Goal: Contribute content

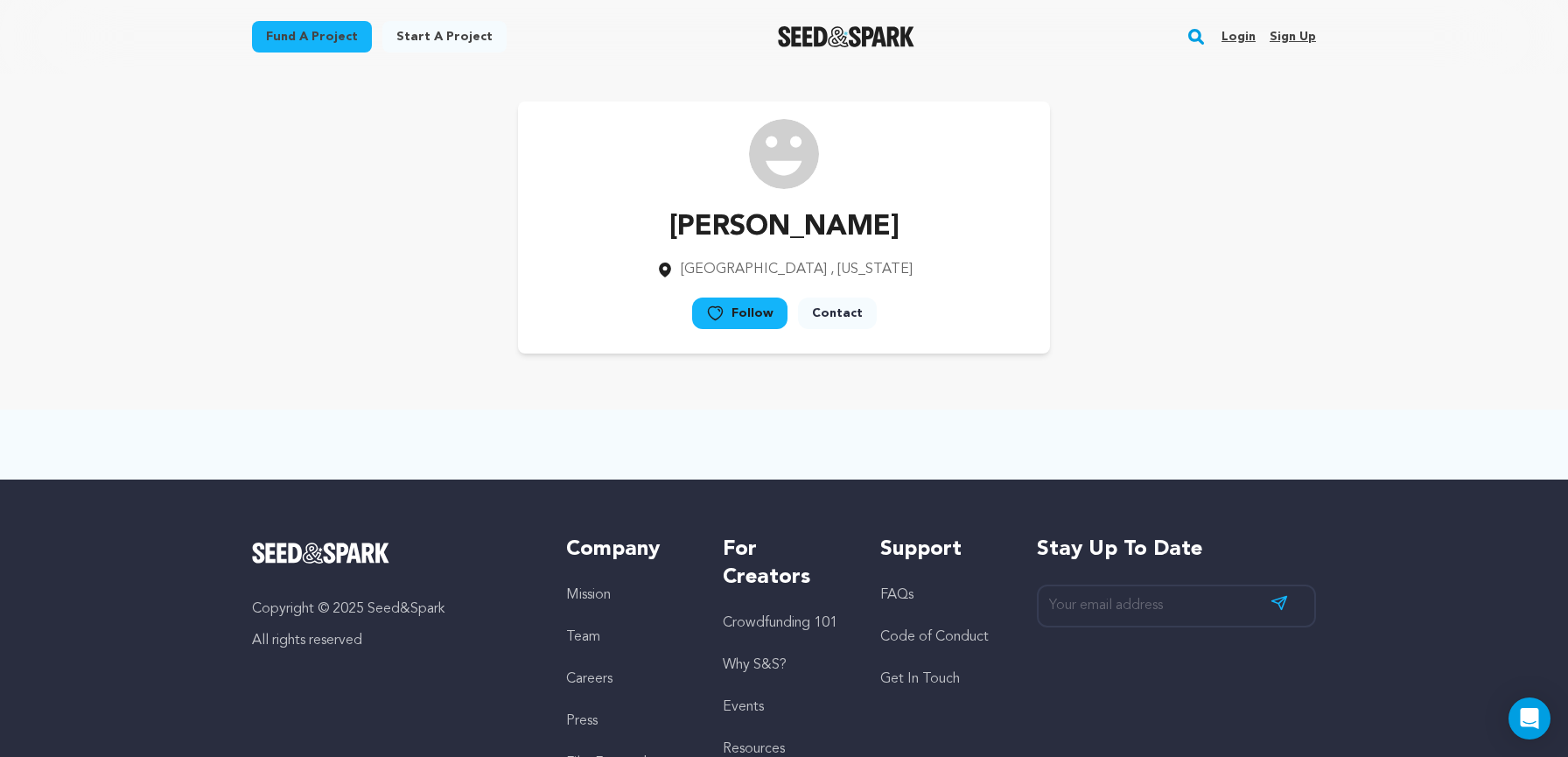
click at [883, 56] on div at bounding box center [846, 37] width 242 height 46
click at [291, 30] on link "Fund a project" at bounding box center [312, 37] width 120 height 31
click at [1252, 33] on link "Login" at bounding box center [1239, 36] width 34 height 28
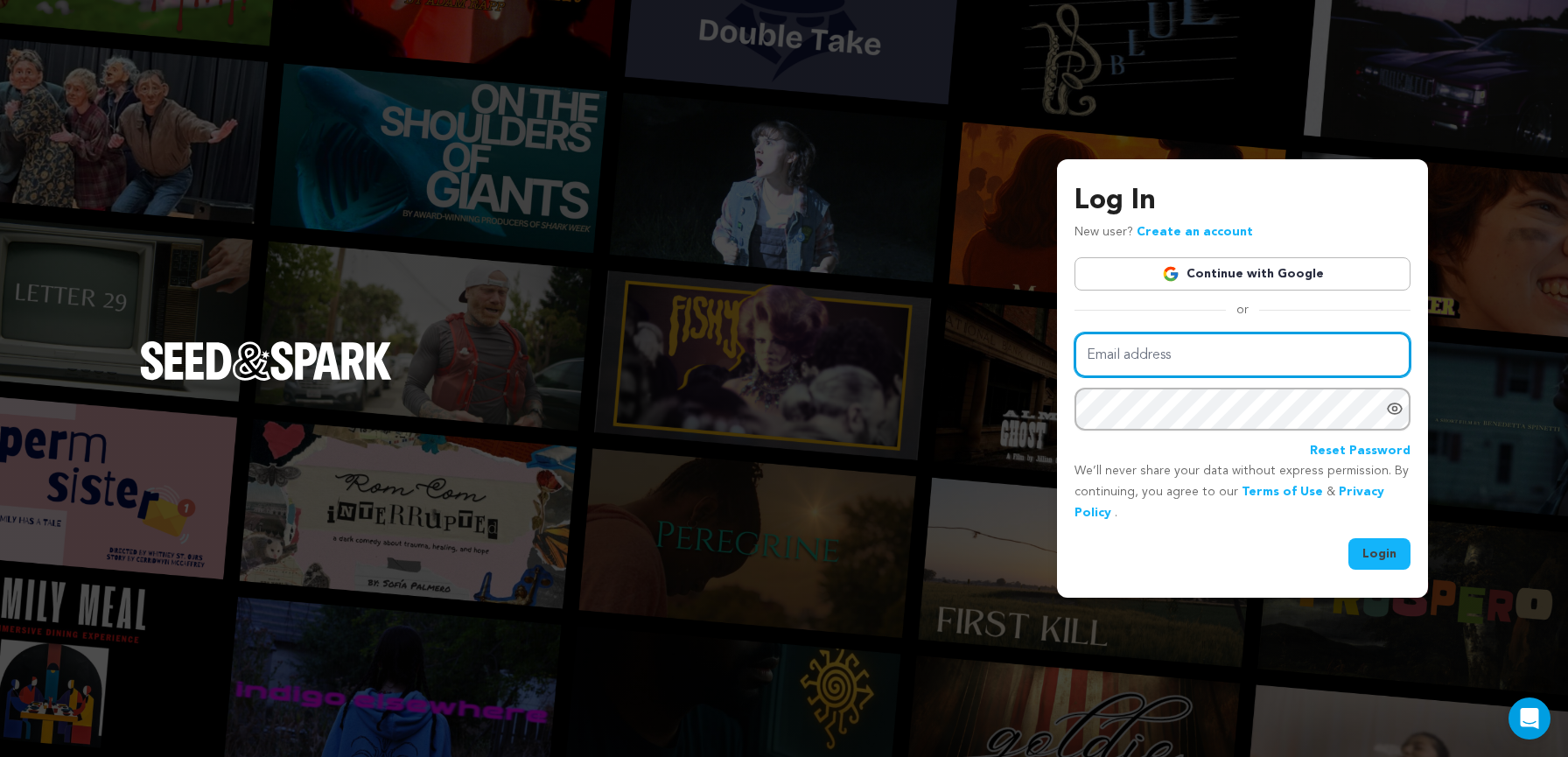
click at [1191, 356] on input "Email address" at bounding box center [1242, 354] width 336 height 45
type input "[PERSON_NAME][EMAIL_ADDRESS][PERSON_NAME][DOMAIN_NAME]"
click at [1264, 279] on link "Continue with Google" at bounding box center [1242, 273] width 336 height 33
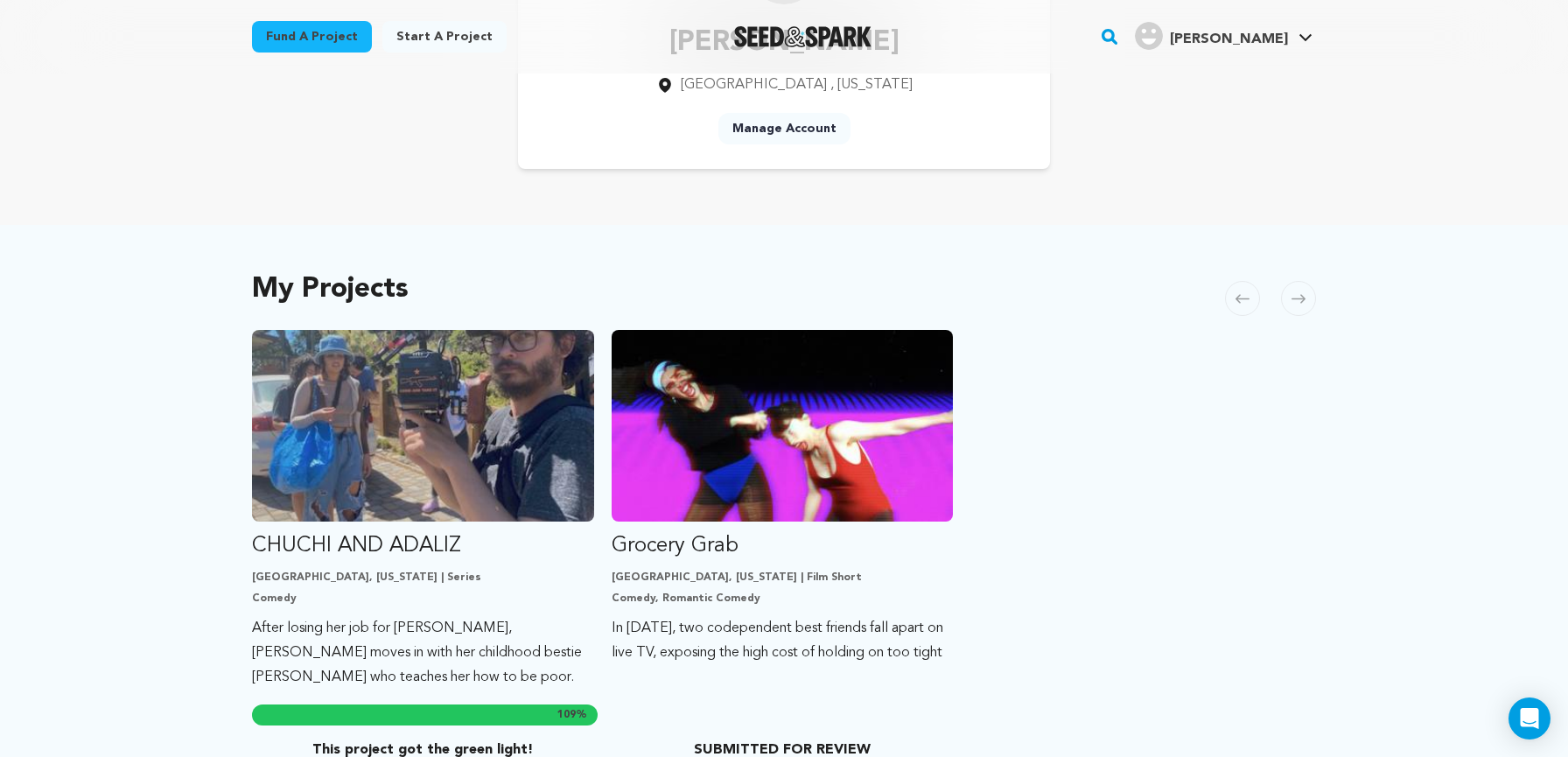
scroll to position [229, 0]
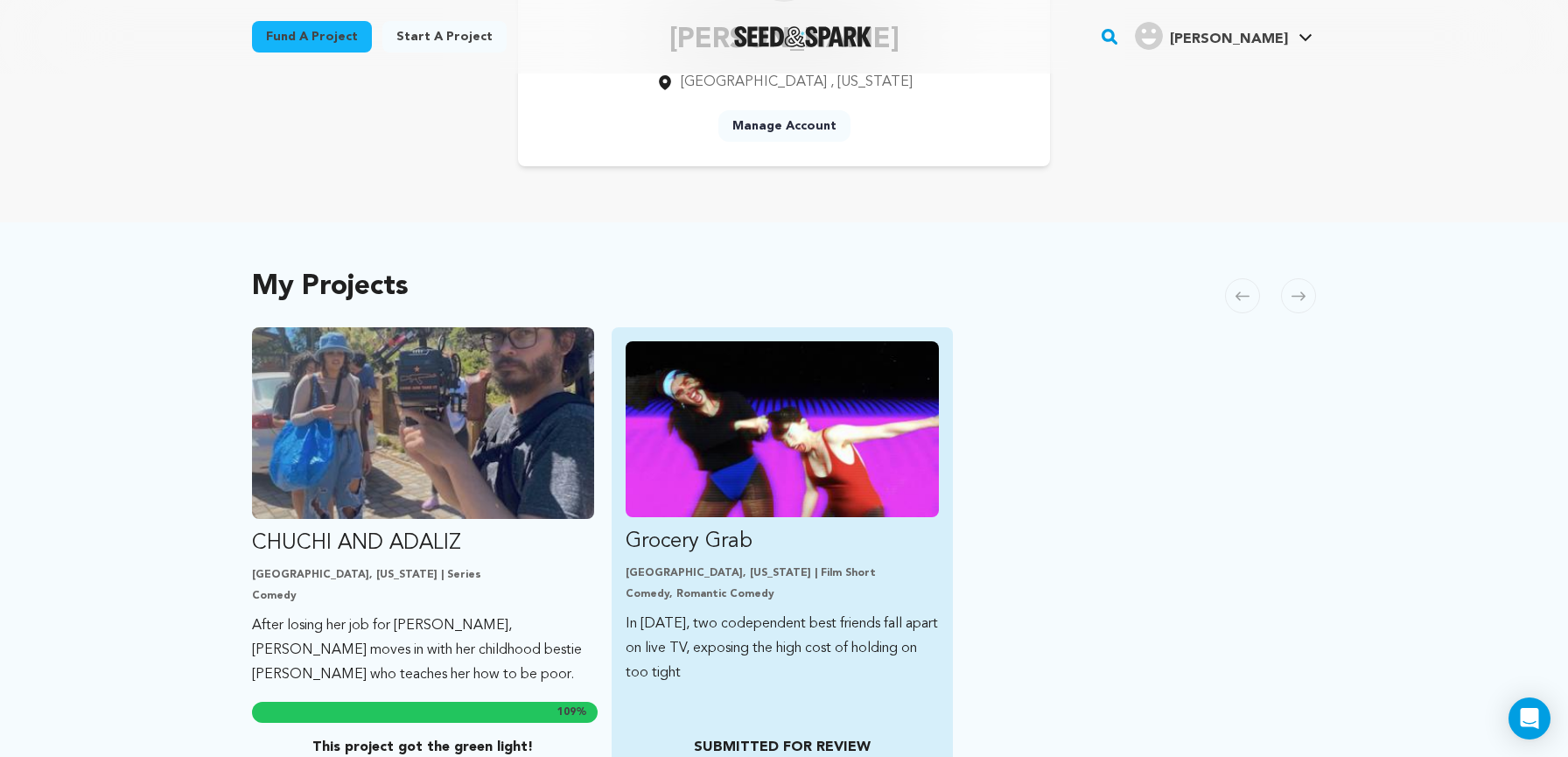
click at [749, 470] on img "Fund Grocery Grab" at bounding box center [783, 428] width 314 height 176
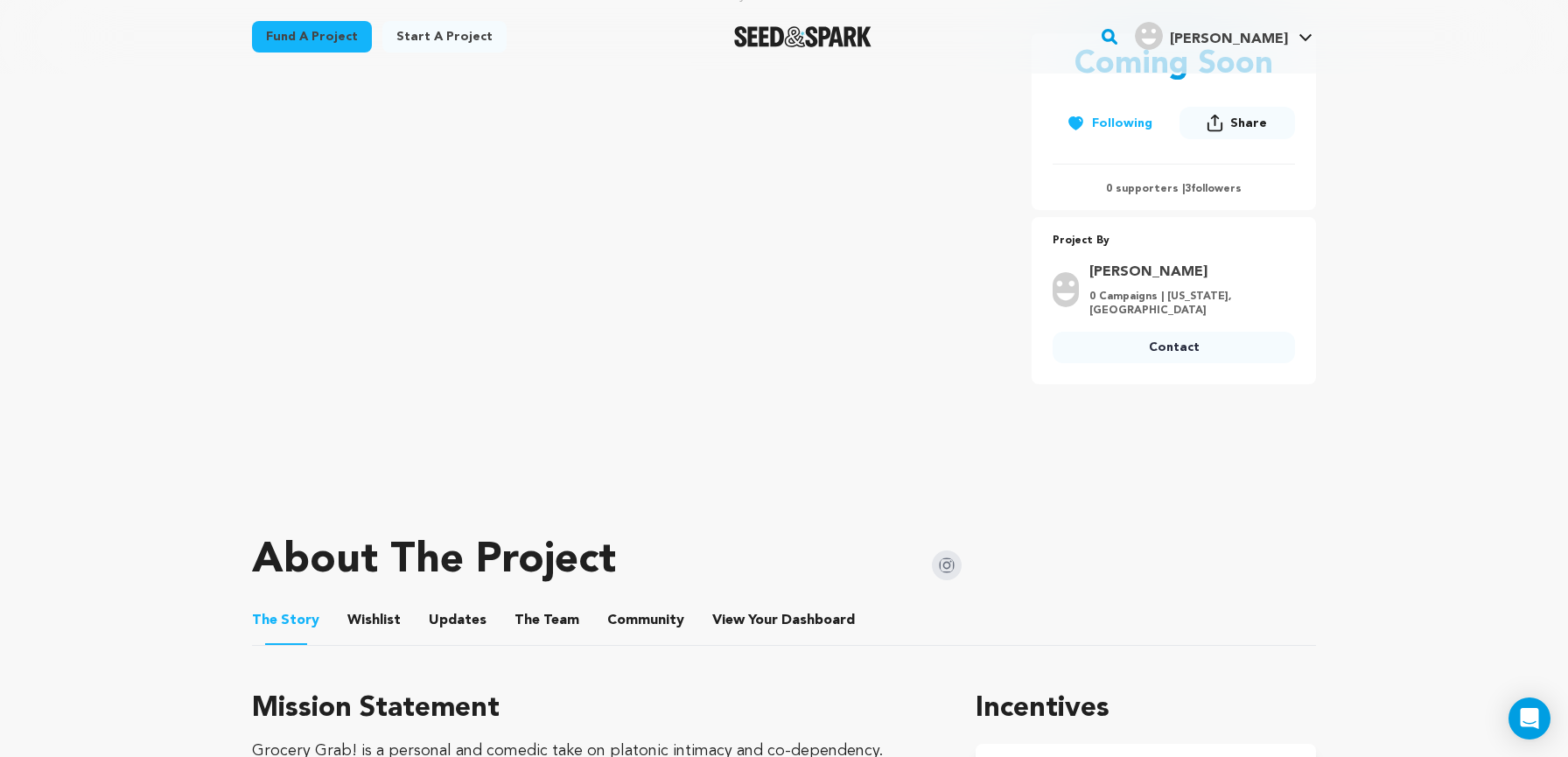
scroll to position [502, 0]
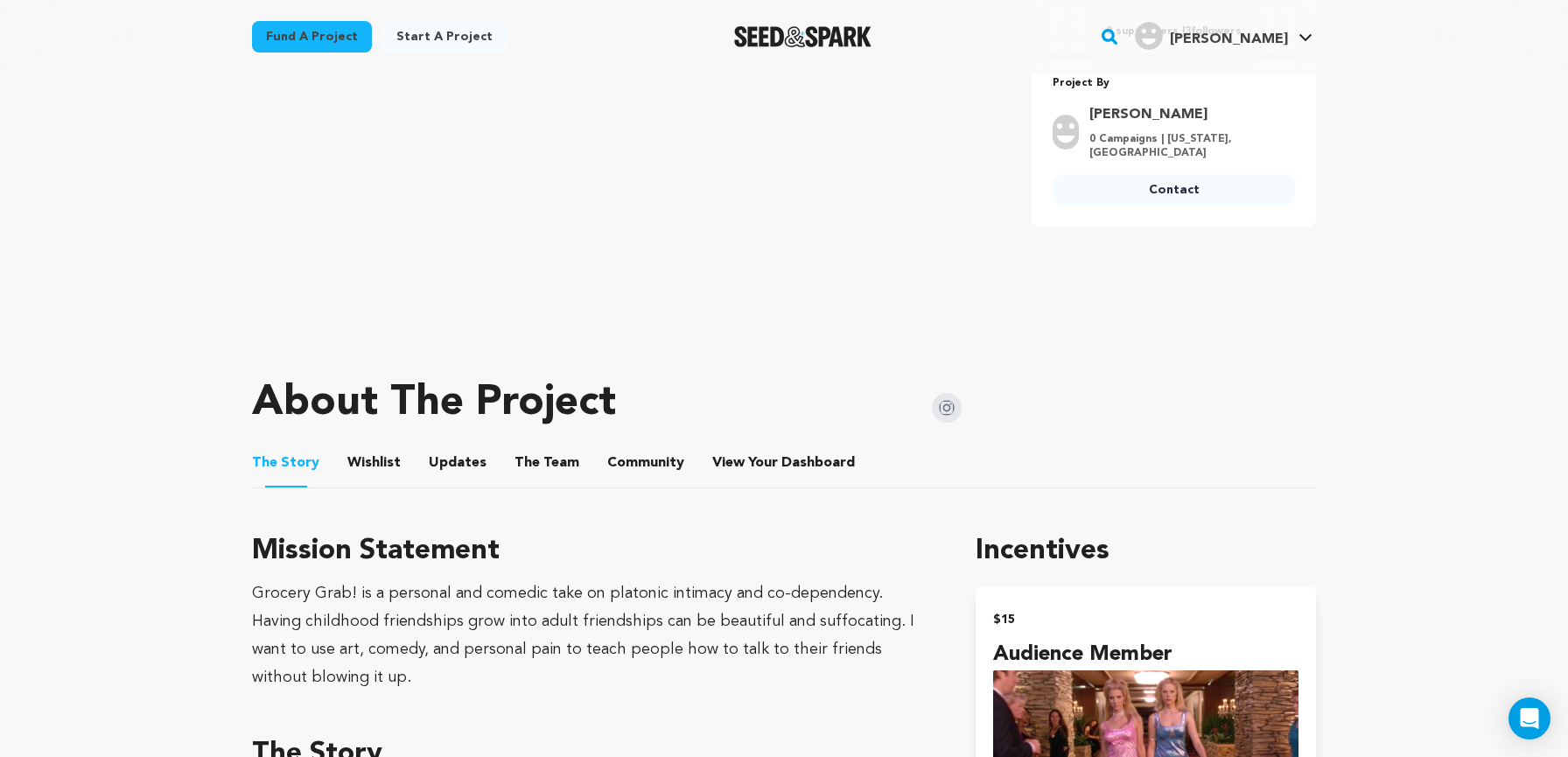
click at [361, 462] on button "Wishlist" at bounding box center [374, 466] width 42 height 42
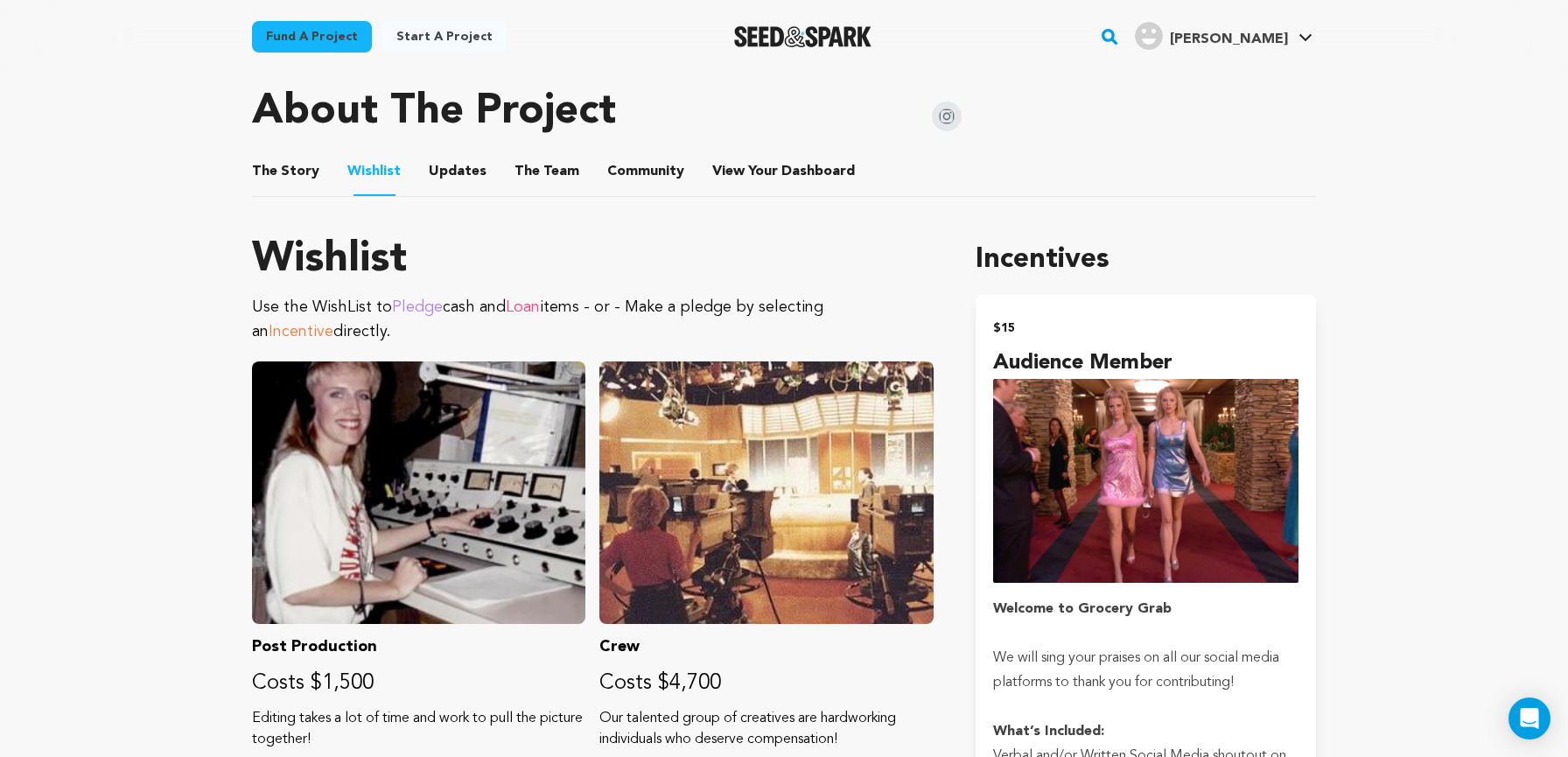
scroll to position [773, 0]
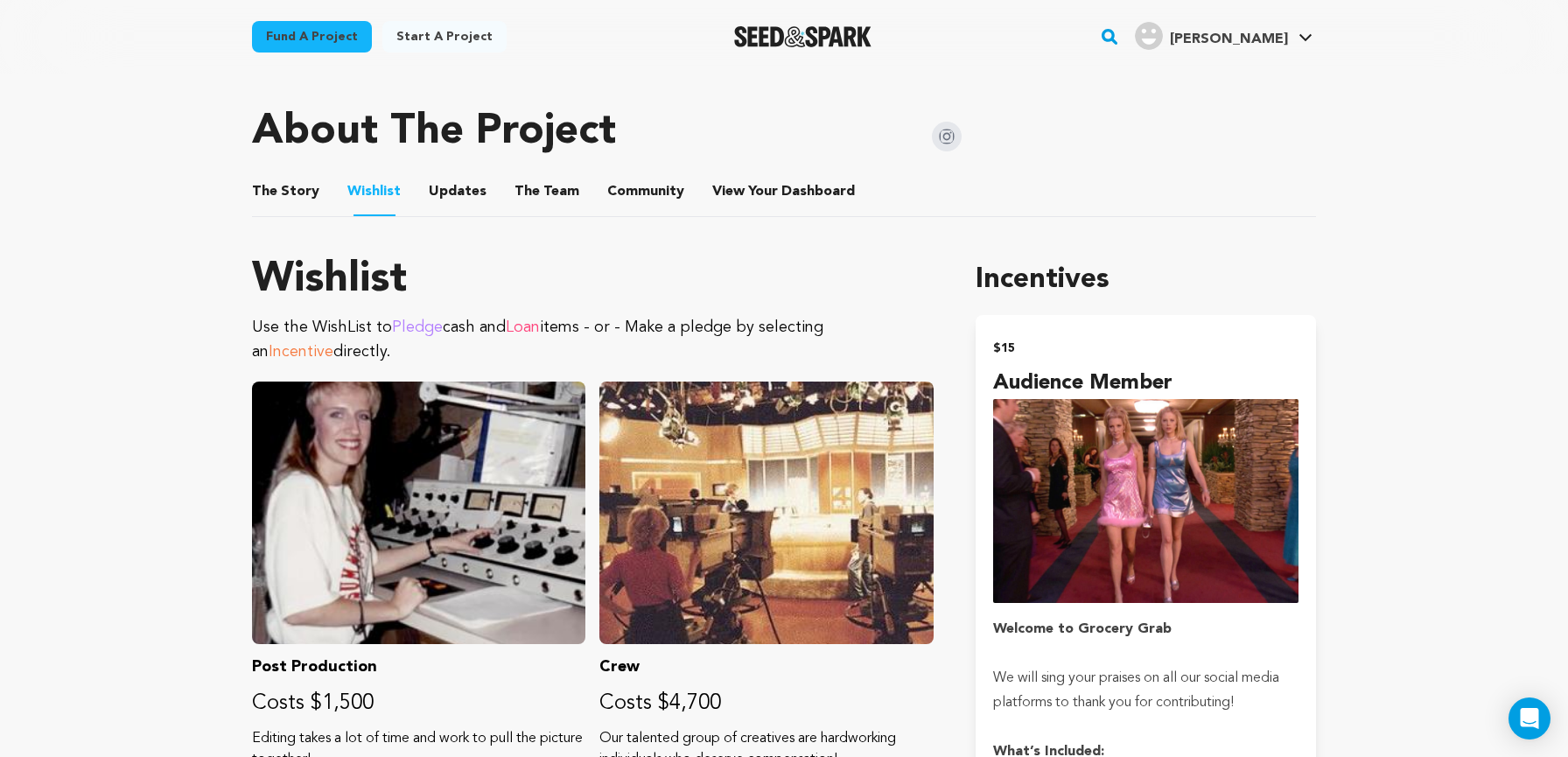
click at [463, 191] on button "Updates" at bounding box center [457, 195] width 42 height 42
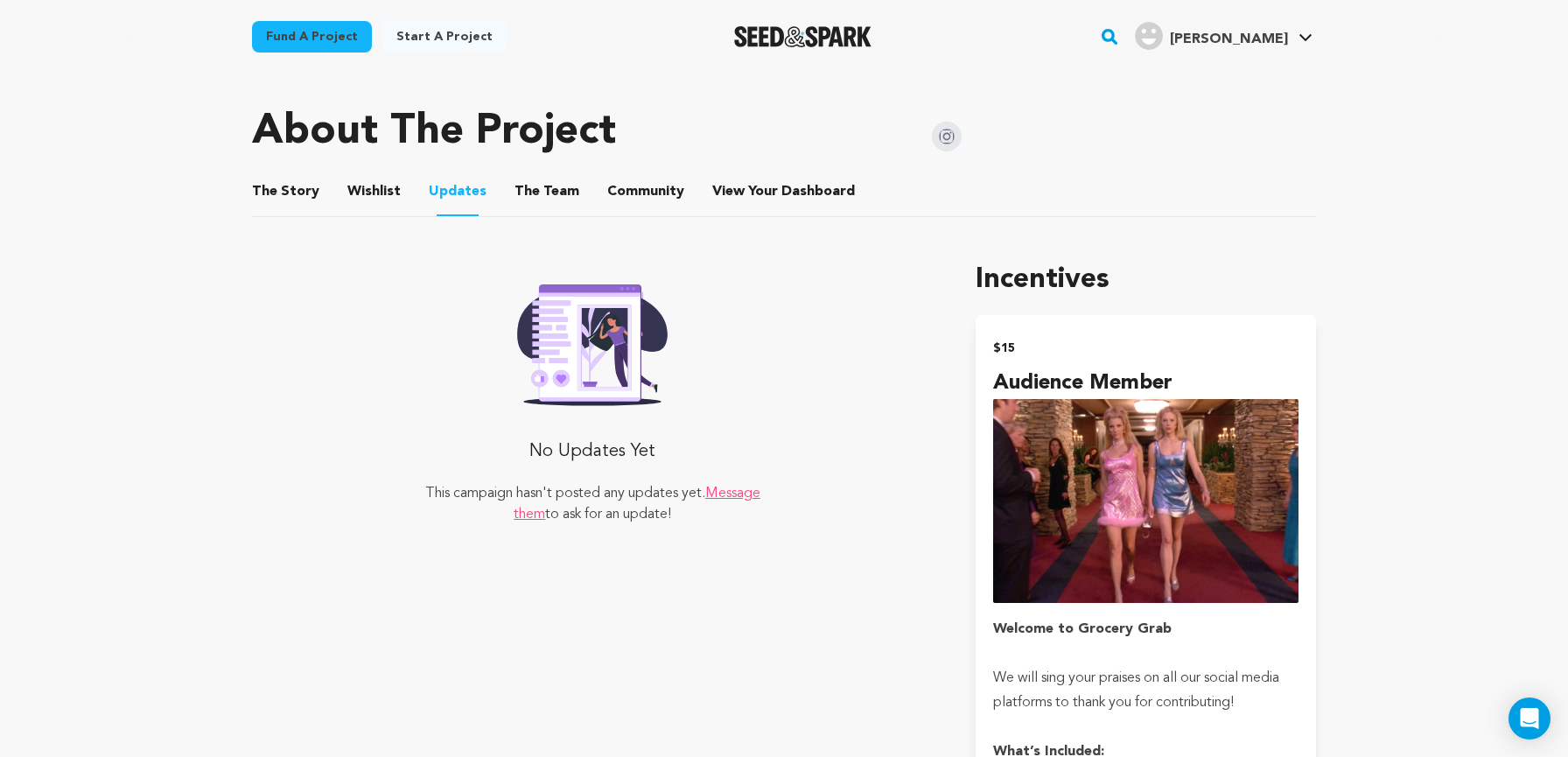
click at [535, 187] on button "The Team" at bounding box center [546, 195] width 42 height 42
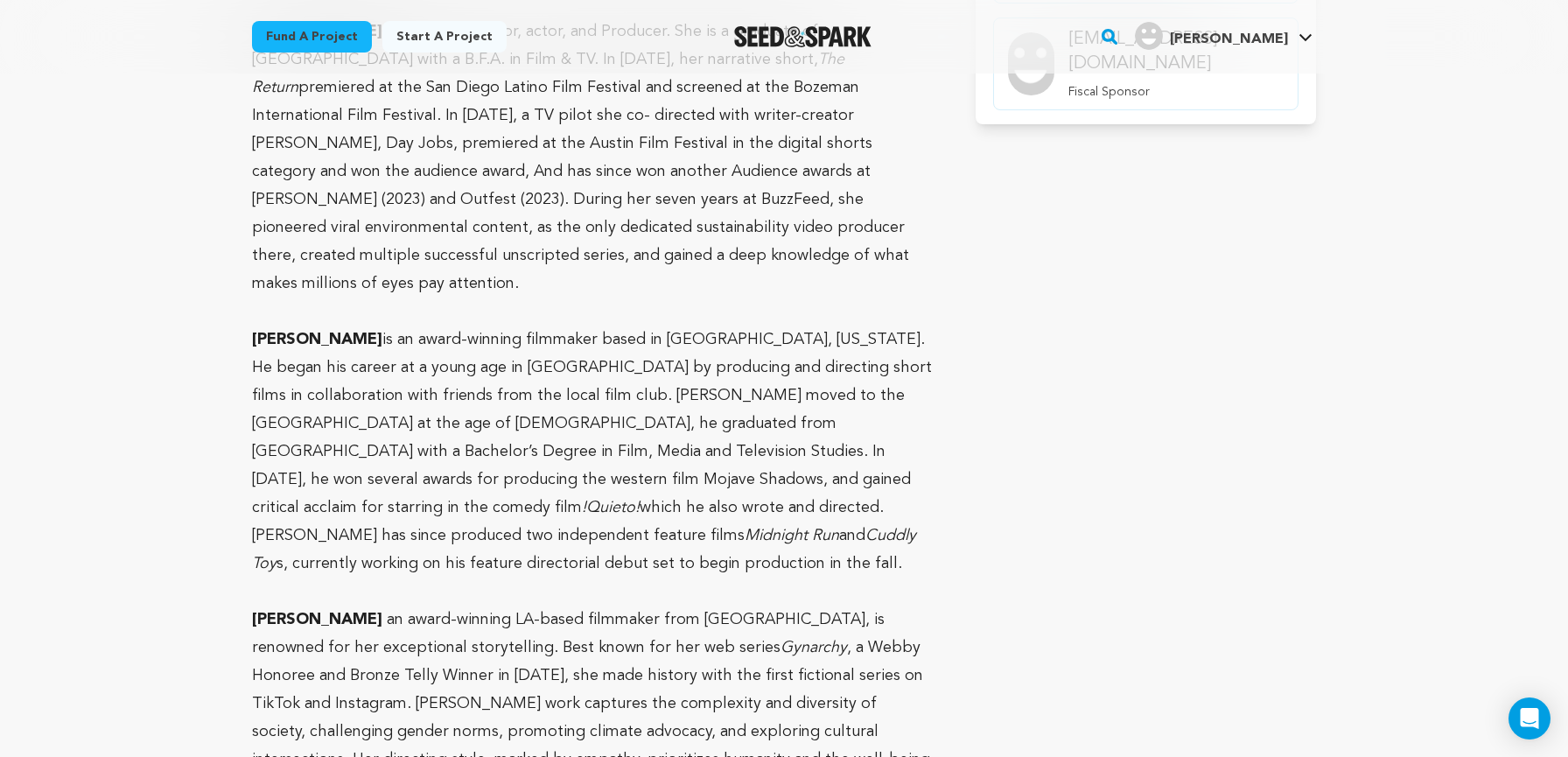
scroll to position [1296, 0]
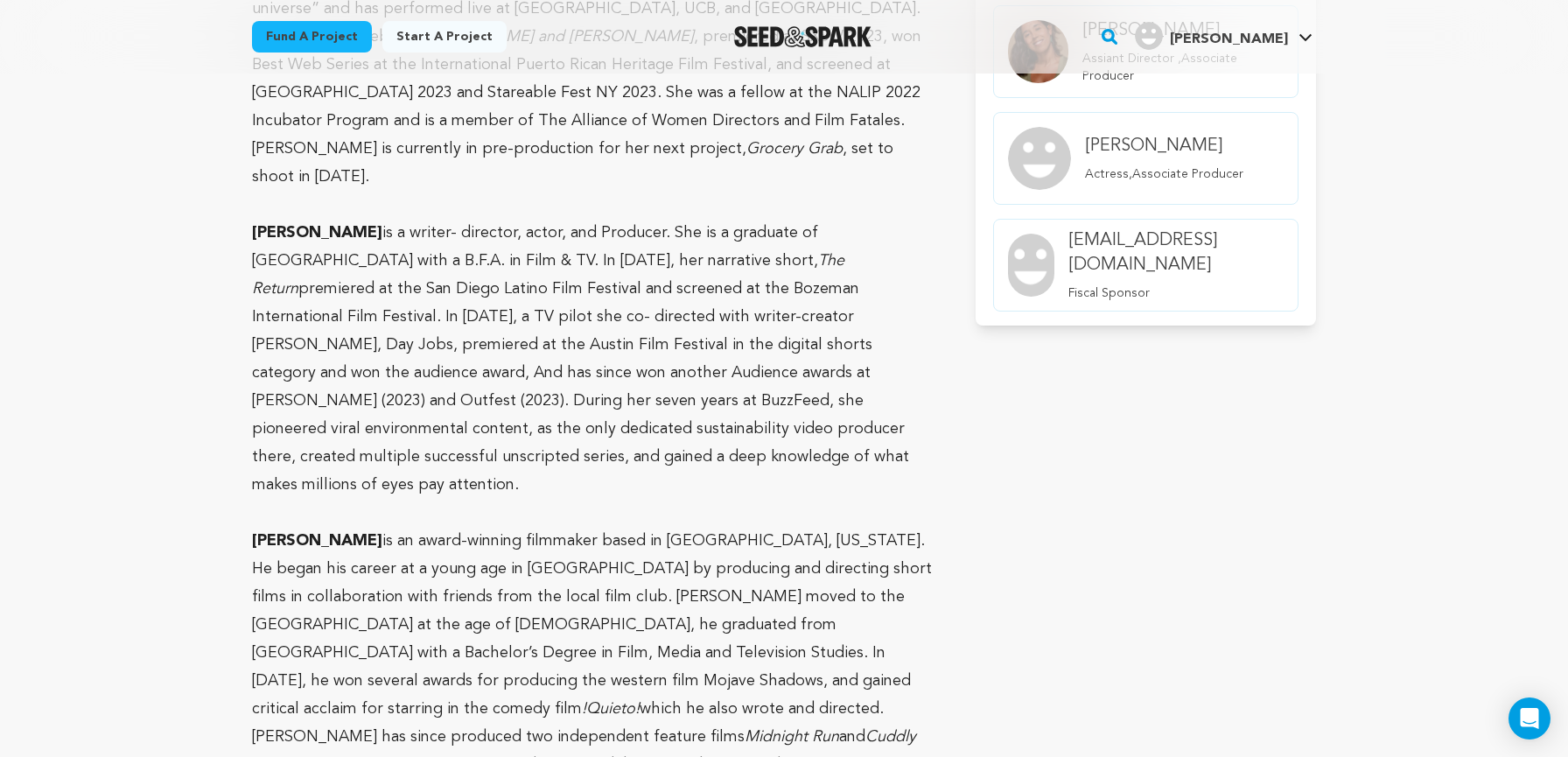
scroll to position [773, 0]
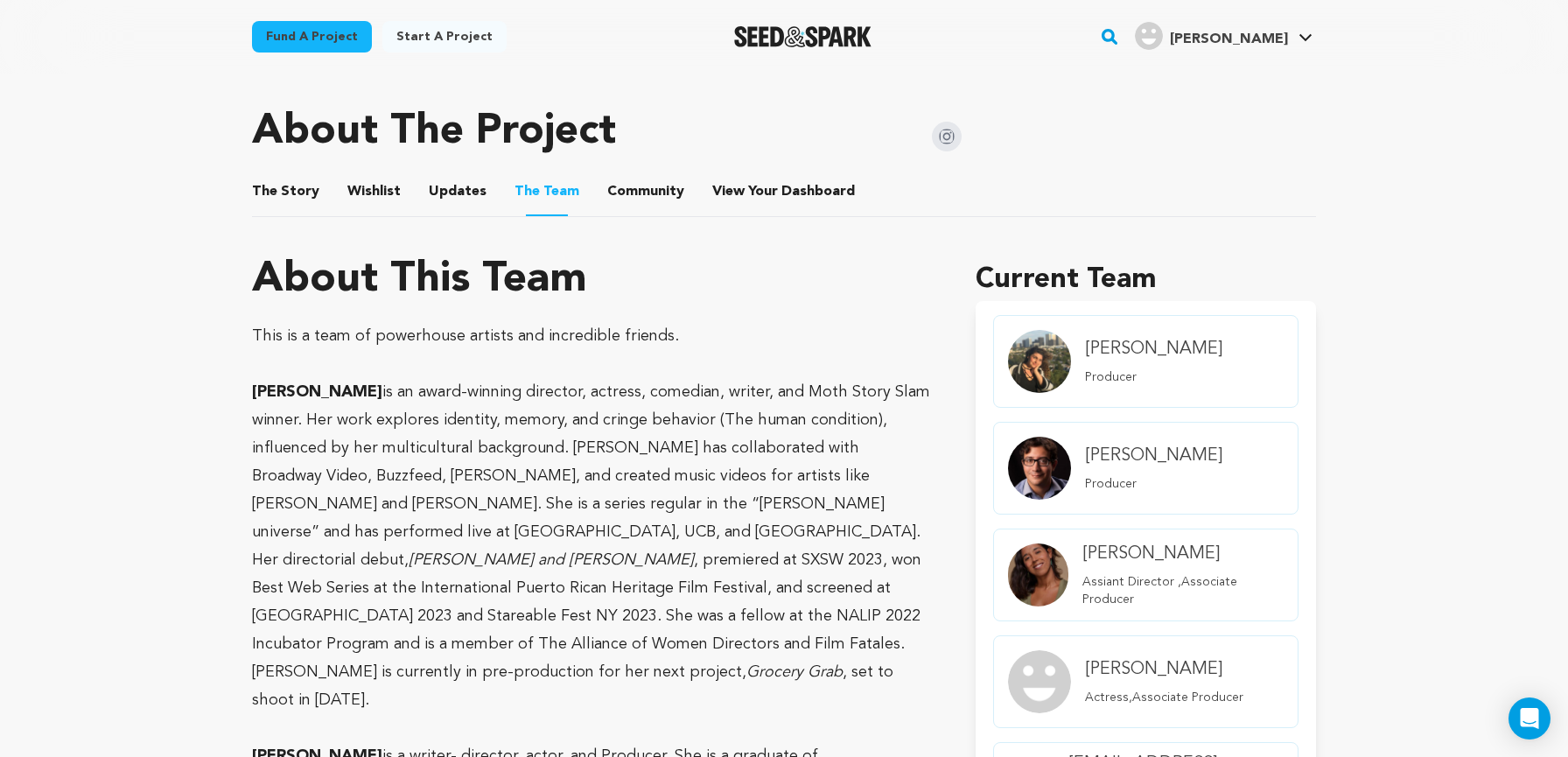
click at [280, 195] on button "The Story" at bounding box center [286, 195] width 42 height 42
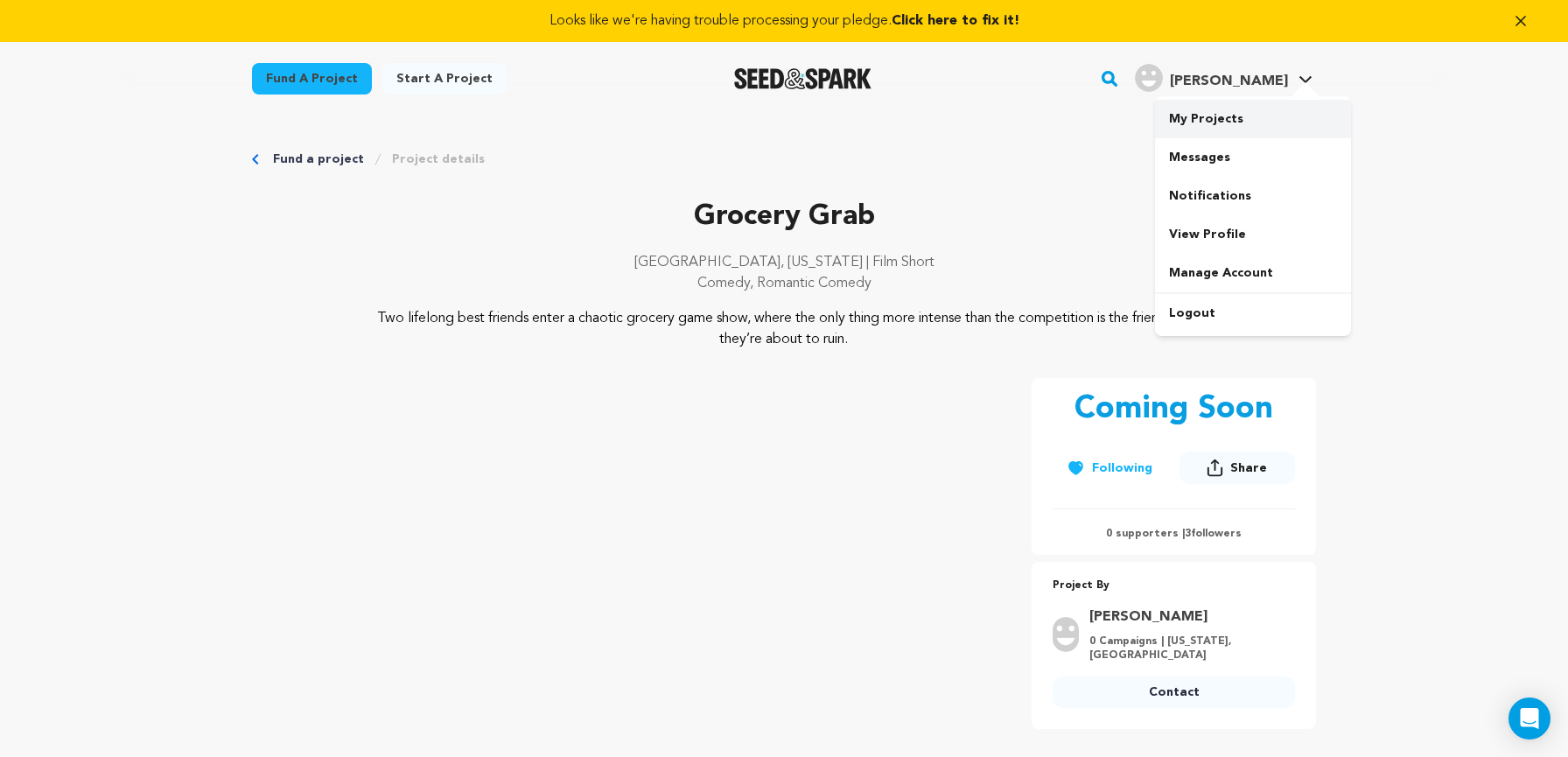
click at [1216, 126] on link "My Projects" at bounding box center [1252, 119] width 196 height 38
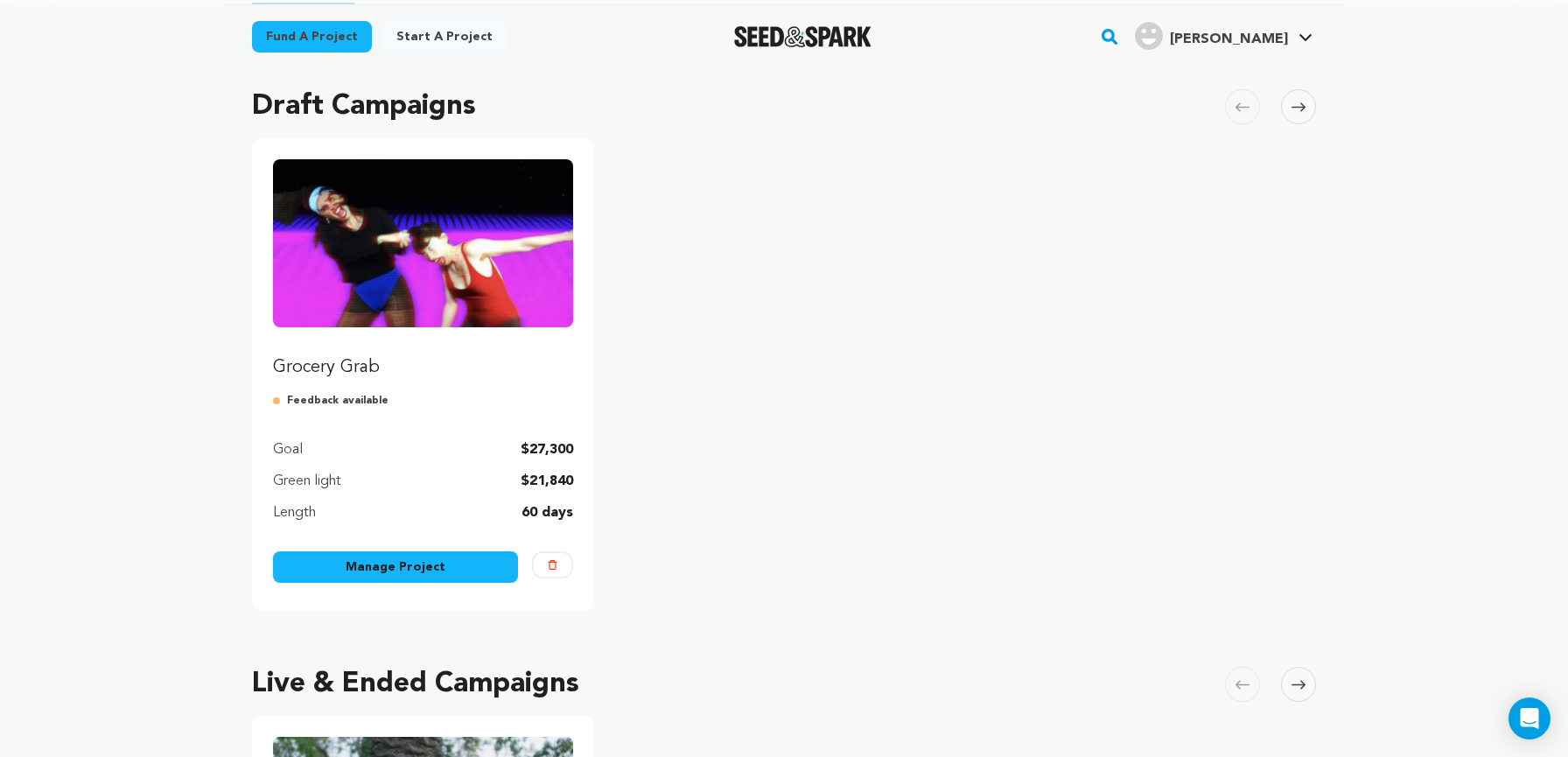
scroll to position [159, 0]
click at [411, 570] on link "Manage Project" at bounding box center [396, 565] width 245 height 31
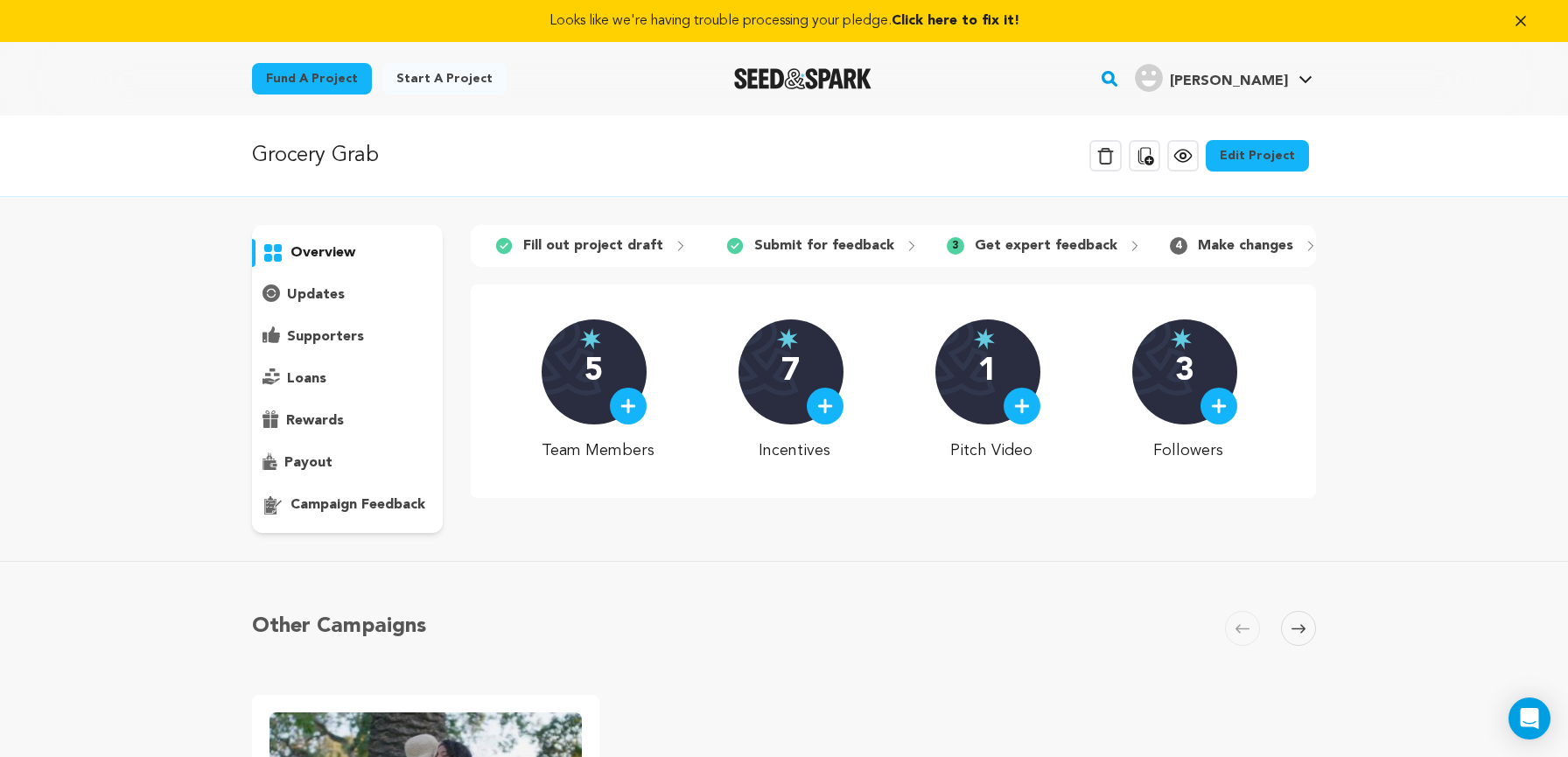
click at [1259, 156] on link "Edit Project" at bounding box center [1257, 155] width 104 height 31
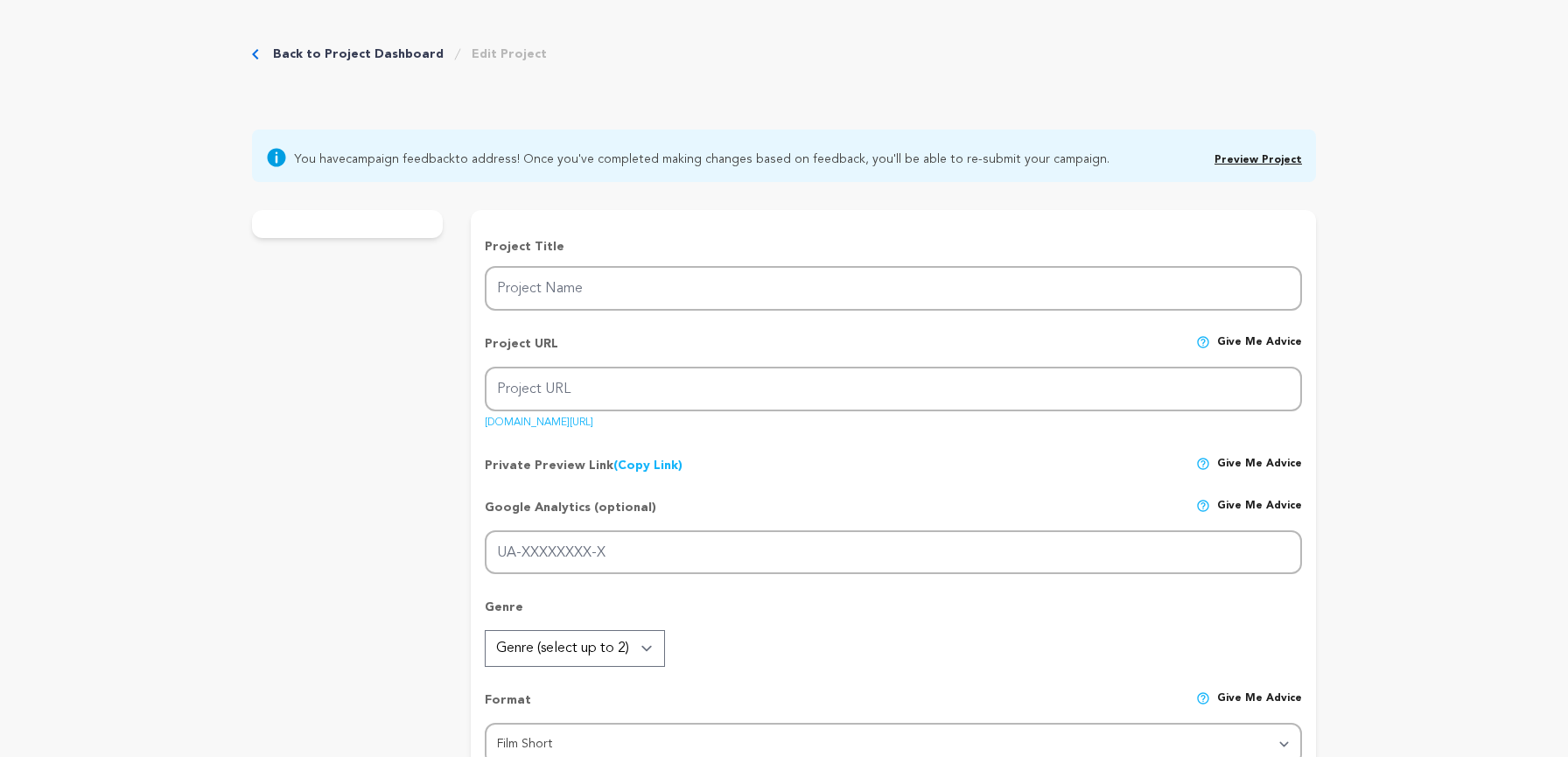
type input "Grocery Grab"
type input "grocery-grab"
type input "In 1992, two codependent best friends fall apart on live TV, exposing the high …"
type textarea "Two lifelong best friends enter a chaotic grocery game show, where the only thi…"
type textarea "Grocery Grab! is a personal and comedic take on platonic intimacy and co-depend…"
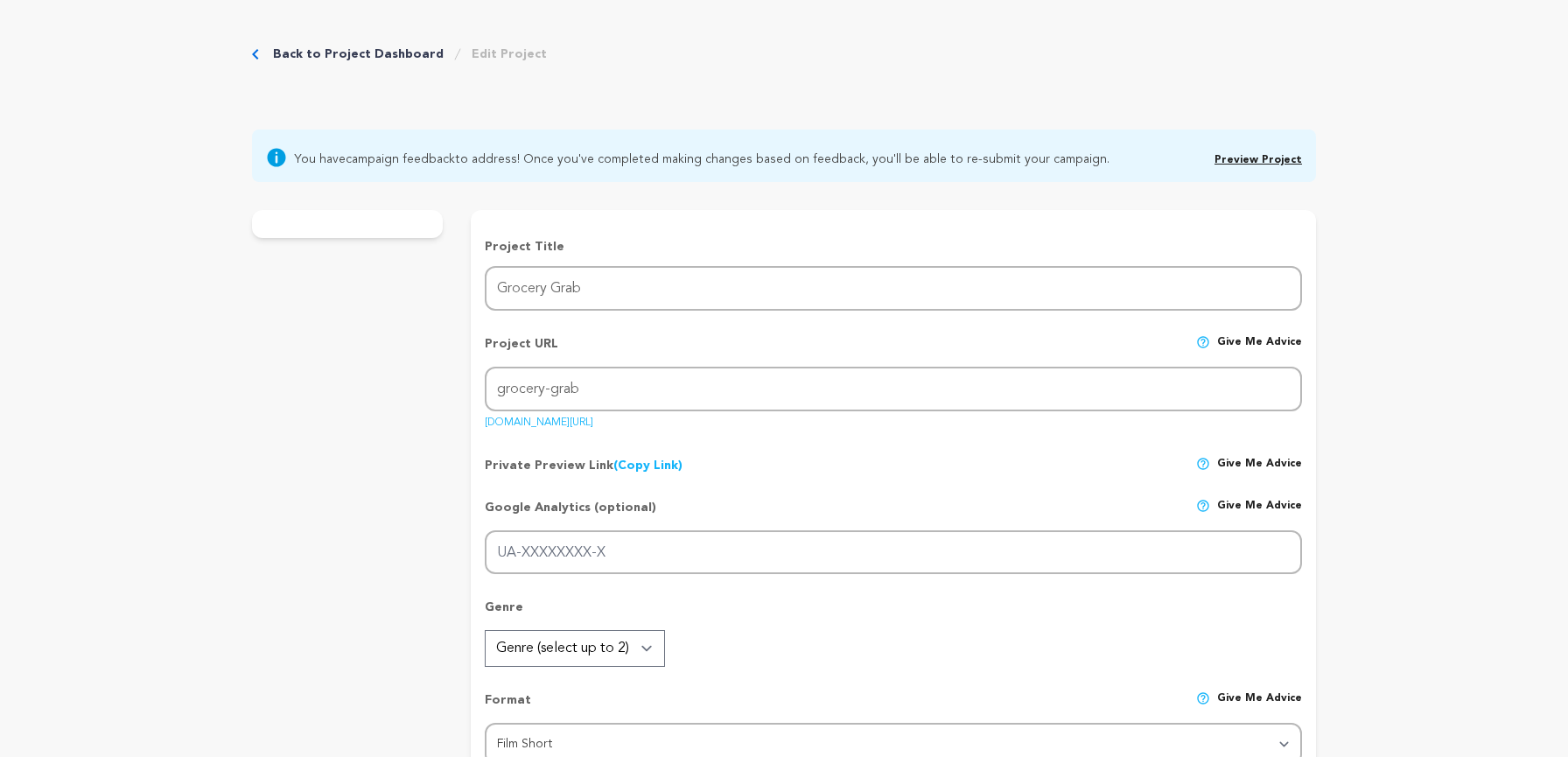
type textarea "Dani Adaliz (Director, Writer, and Producer of Grocery Grab!) is a member of th…"
radio input "true"
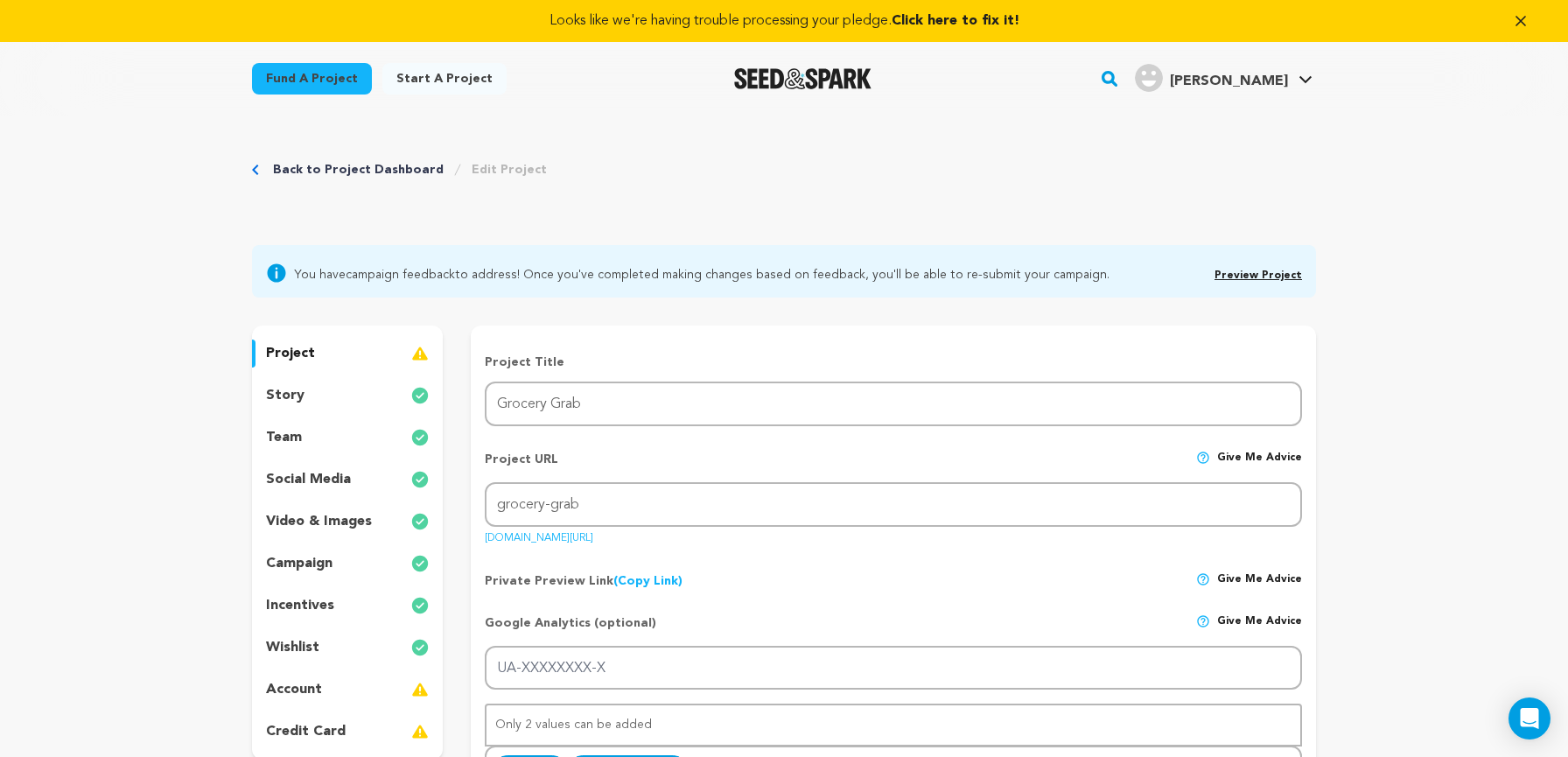
click at [354, 384] on div "story" at bounding box center [347, 395] width 191 height 28
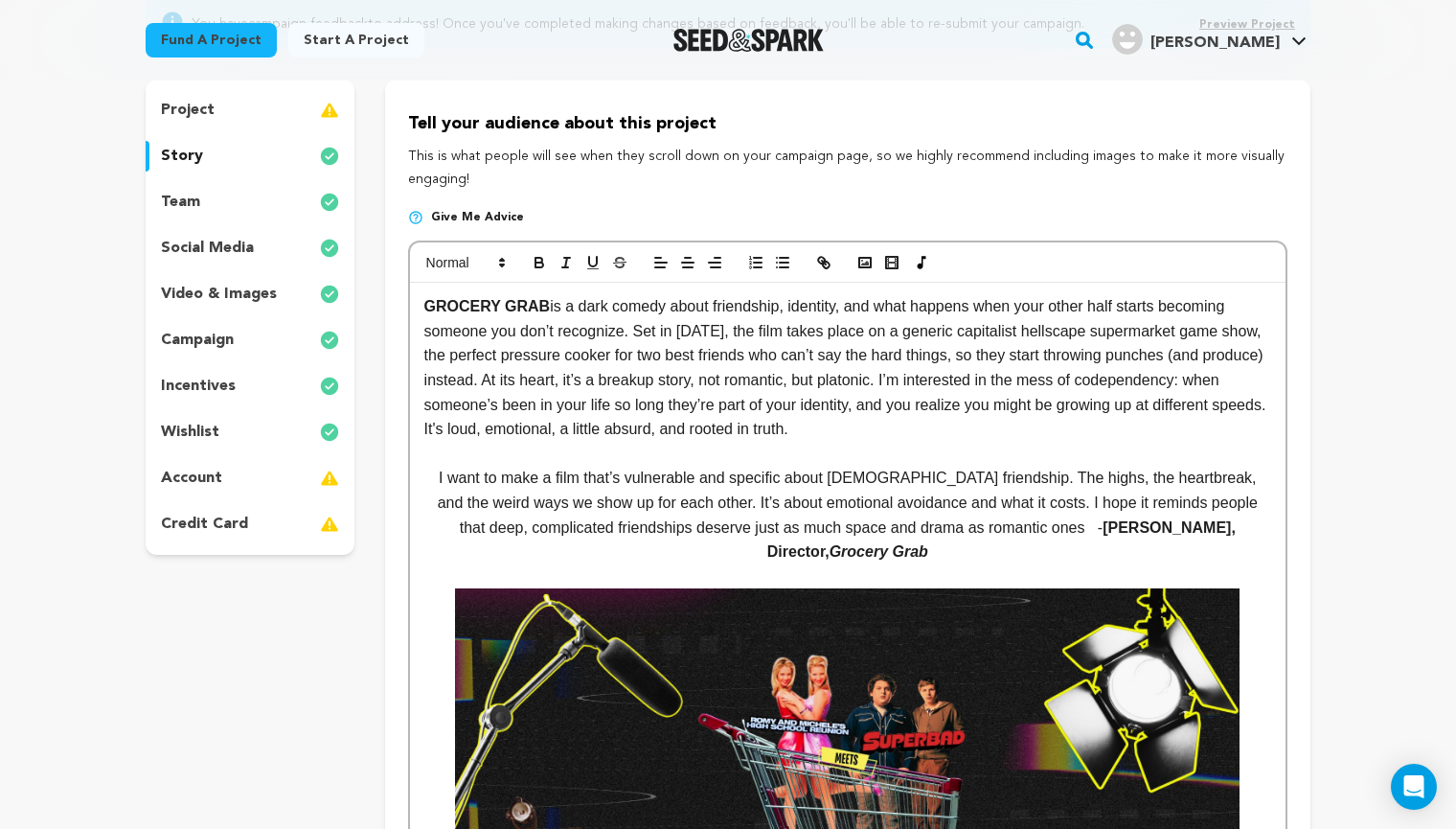
scroll to position [283, 0]
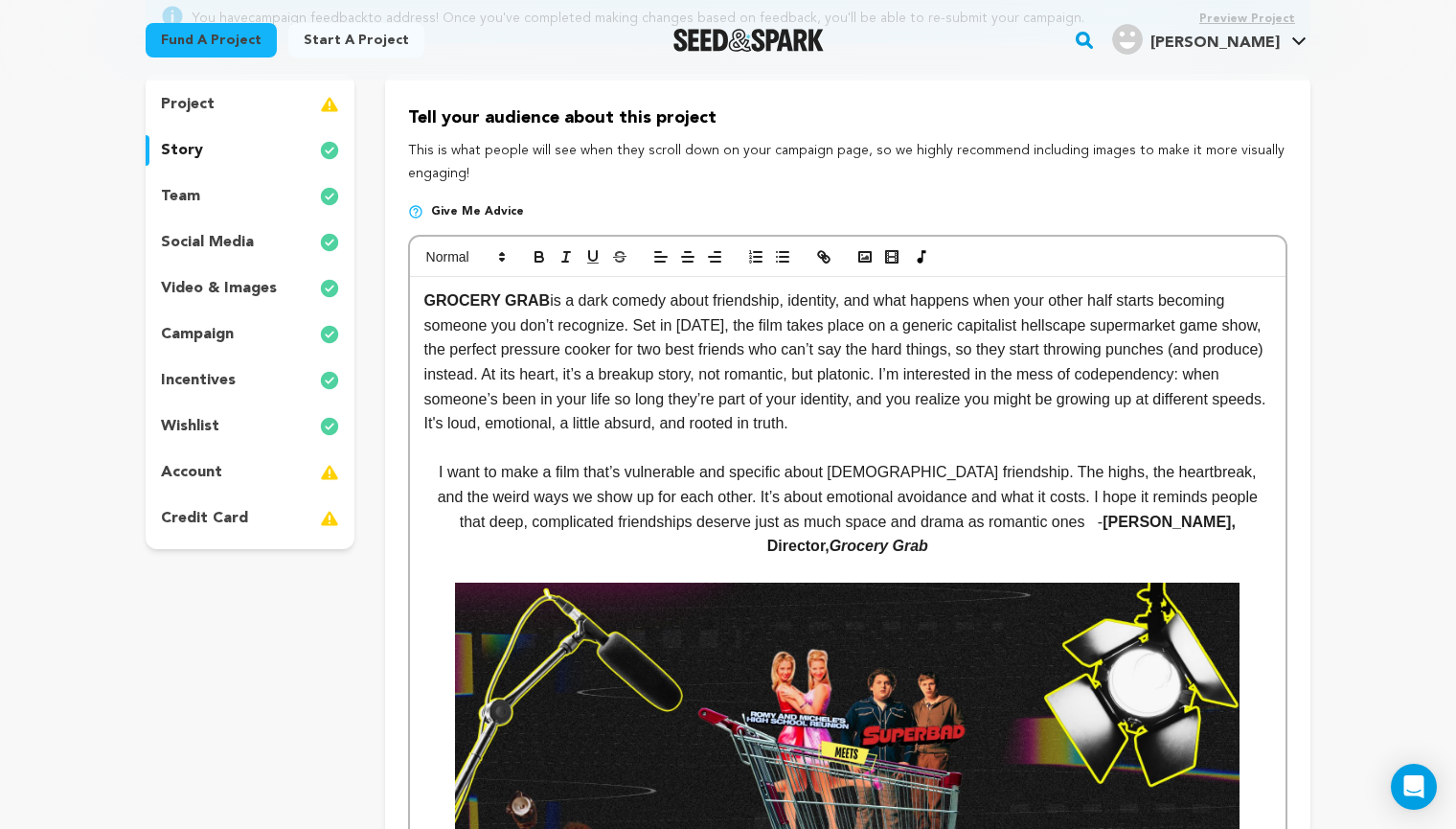
click at [571, 395] on p "GROCERY GRAB is a dark comedy about friendship, identity, and what happens when…" at bounding box center [848, 362] width 847 height 148
